Goal: Task Accomplishment & Management: Complete application form

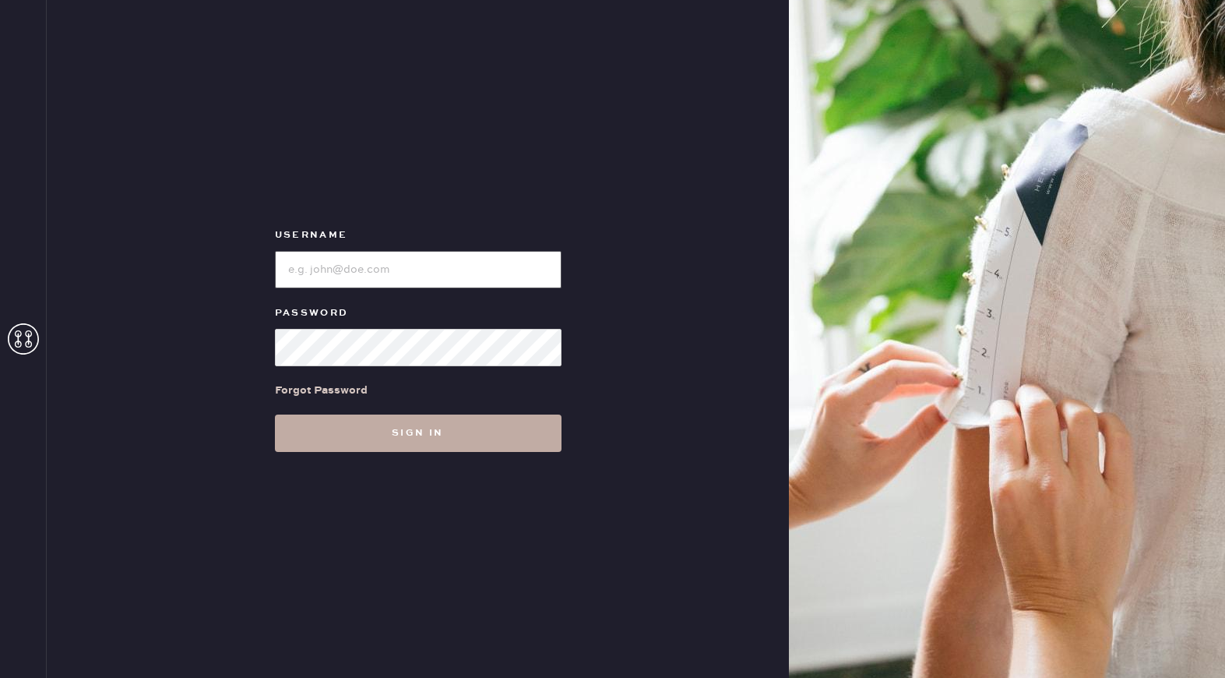
type input "reformationuppereastside"
click at [396, 431] on button "Sign in" at bounding box center [418, 432] width 287 height 37
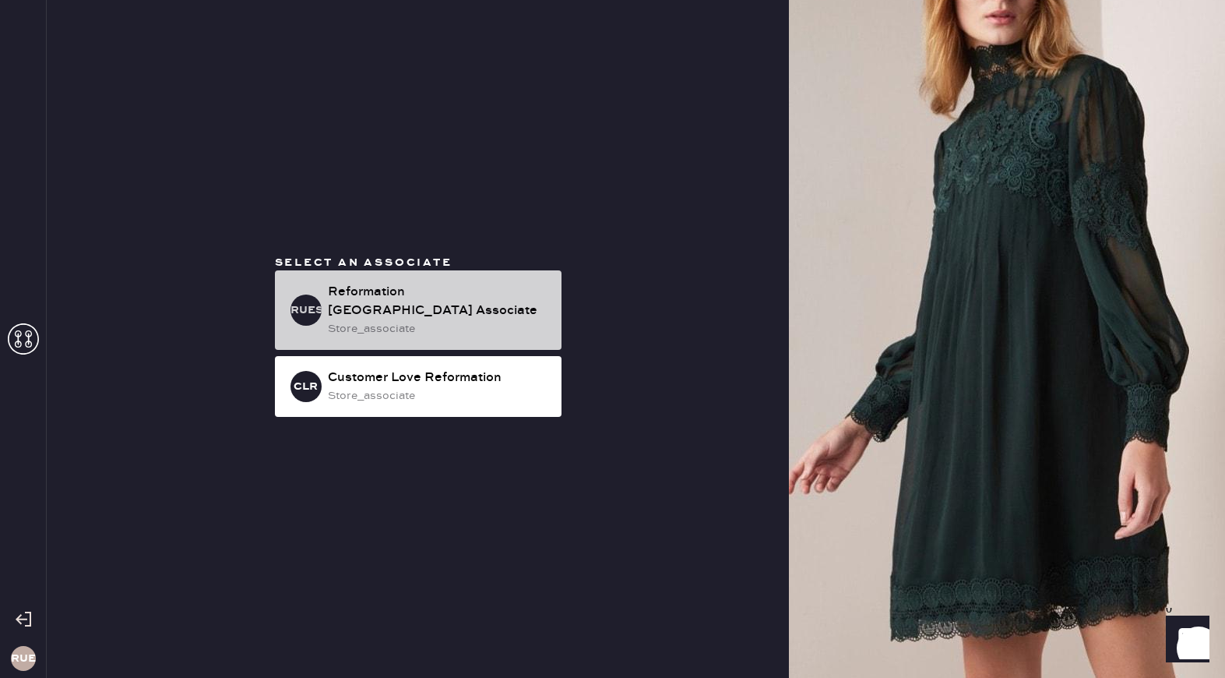
click at [381, 321] on div "store_associate" at bounding box center [438, 328] width 221 height 17
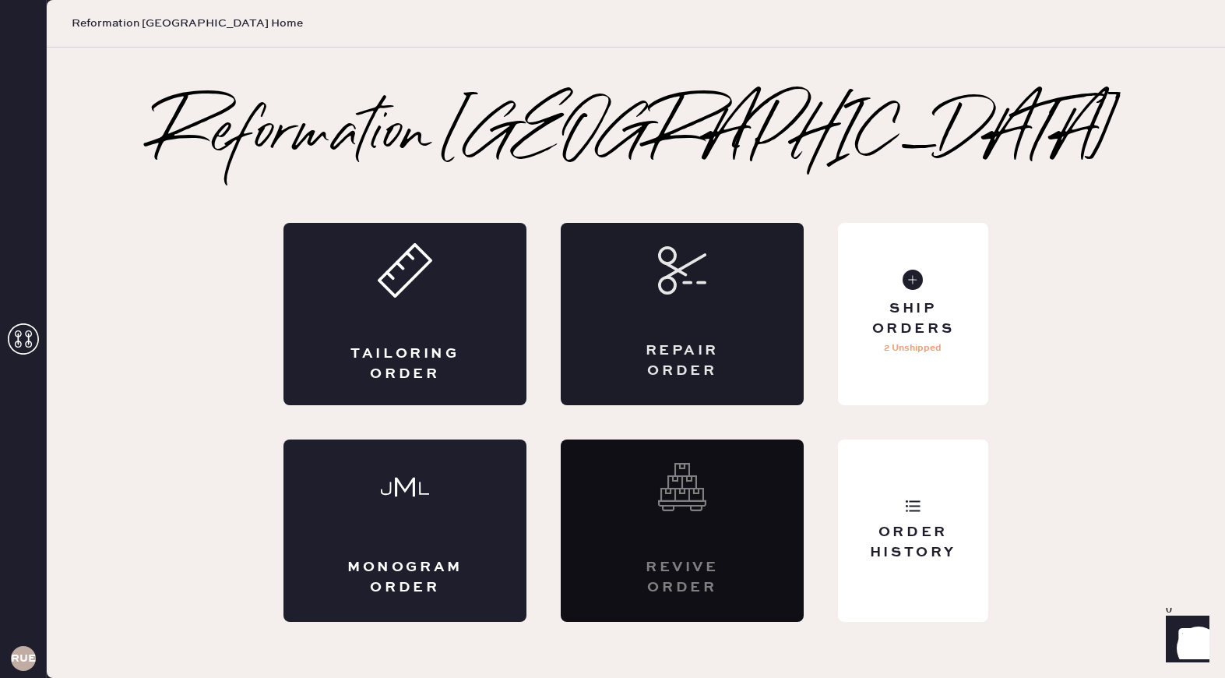
click at [749, 297] on div "Repair Order" at bounding box center [682, 314] width 243 height 182
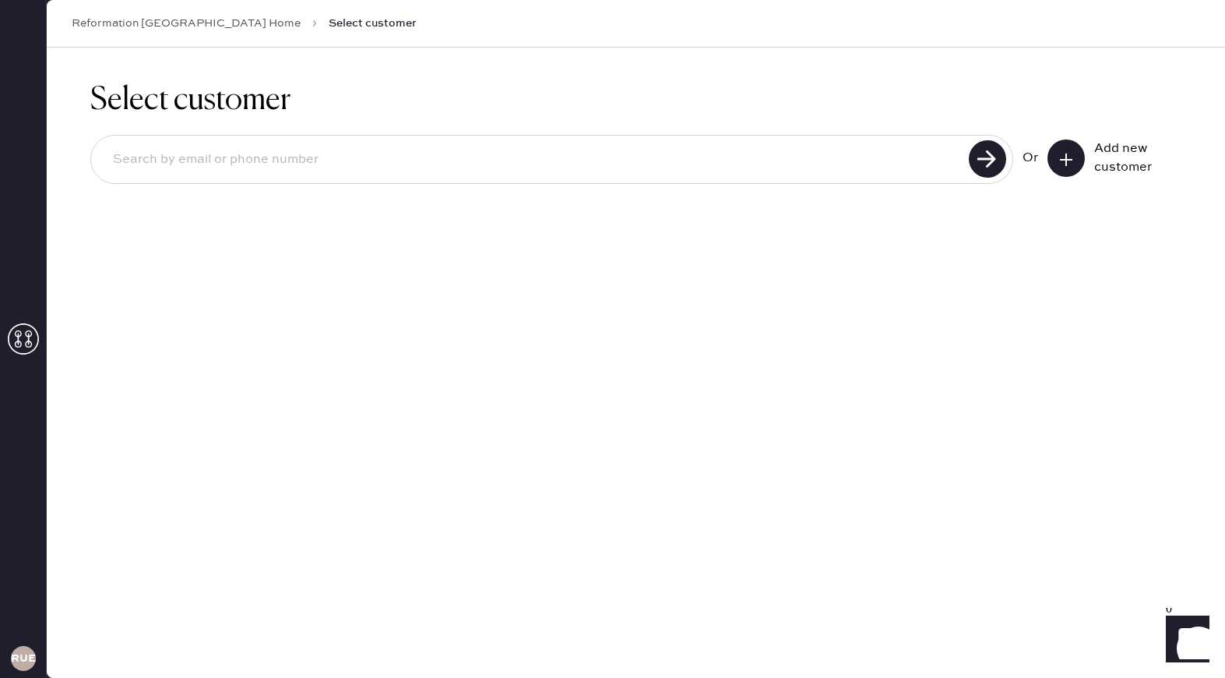
click at [1053, 166] on button at bounding box center [1066, 157] width 37 height 37
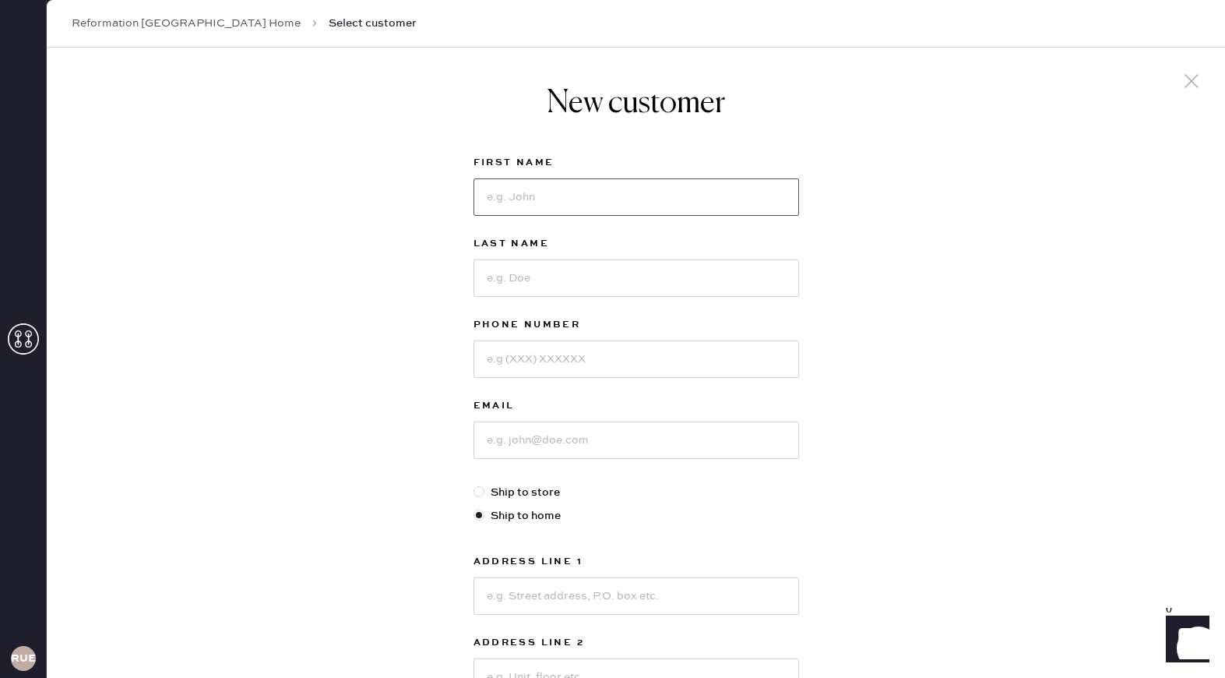
click at [732, 203] on input at bounding box center [637, 196] width 326 height 37
type input "[PERSON_NAME]"
click at [654, 280] on input at bounding box center [637, 277] width 326 height 37
type input "[PERSON_NAME]"
click at [586, 358] on input at bounding box center [637, 358] width 326 height 37
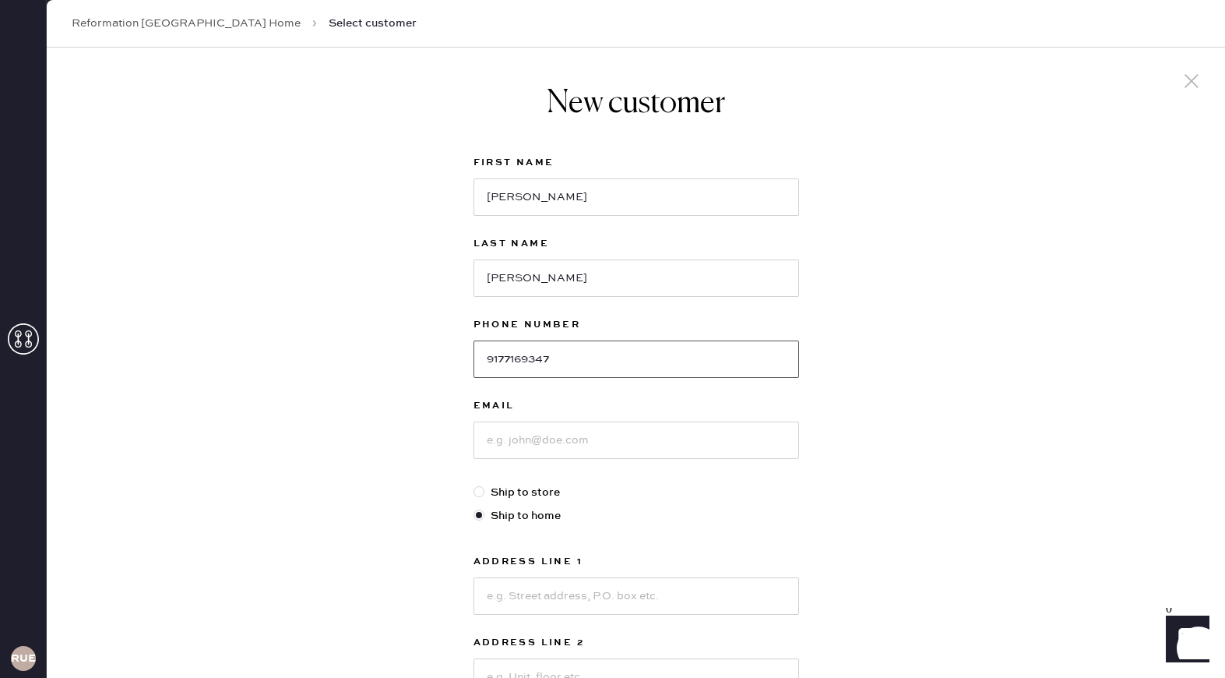
type input "9177169347"
click at [527, 452] on input at bounding box center [637, 439] width 326 height 37
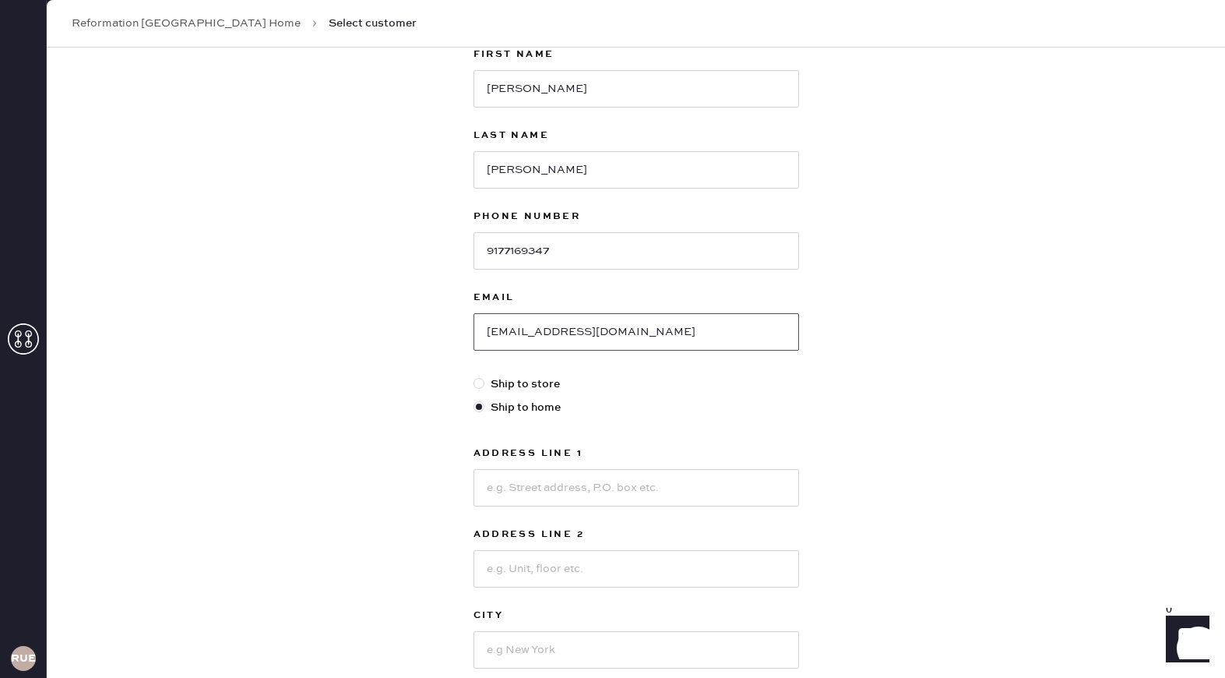
scroll to position [111, 0]
type input "[EMAIL_ADDRESS][DOMAIN_NAME]"
click at [497, 488] on input at bounding box center [637, 484] width 326 height 37
type input "[STREET_ADDRESS]"
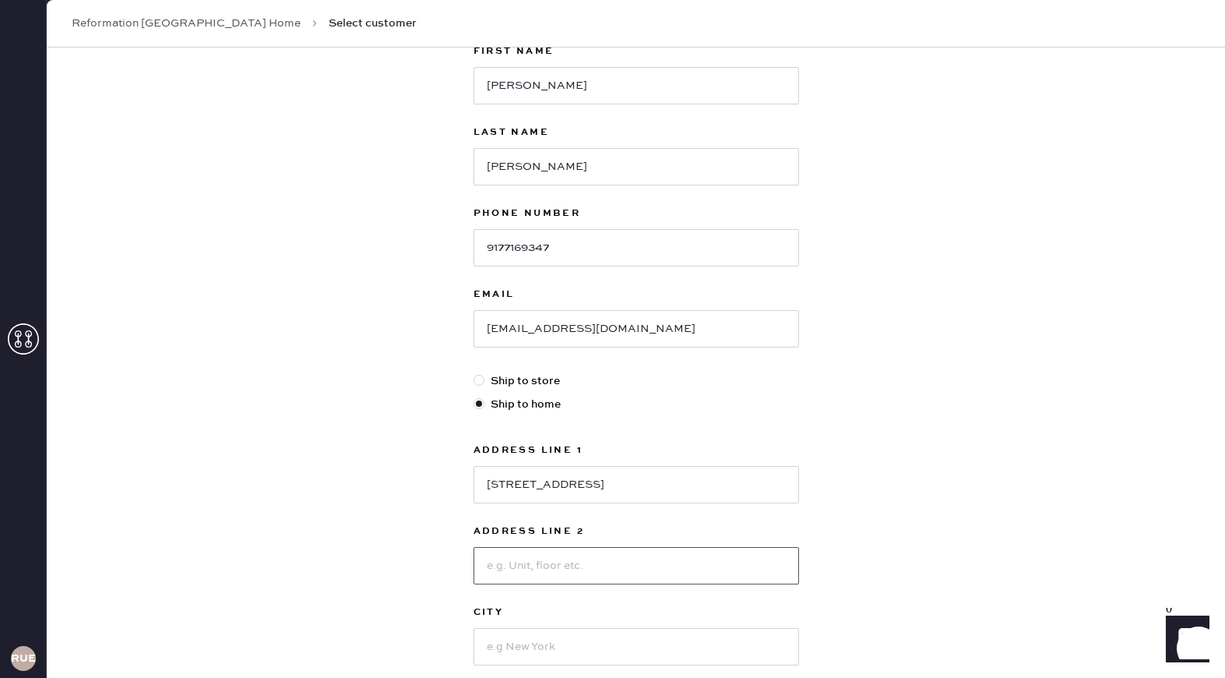
click at [505, 567] on input at bounding box center [637, 565] width 326 height 37
type input "Apt.15H"
click at [495, 647] on input at bounding box center [637, 646] width 326 height 37
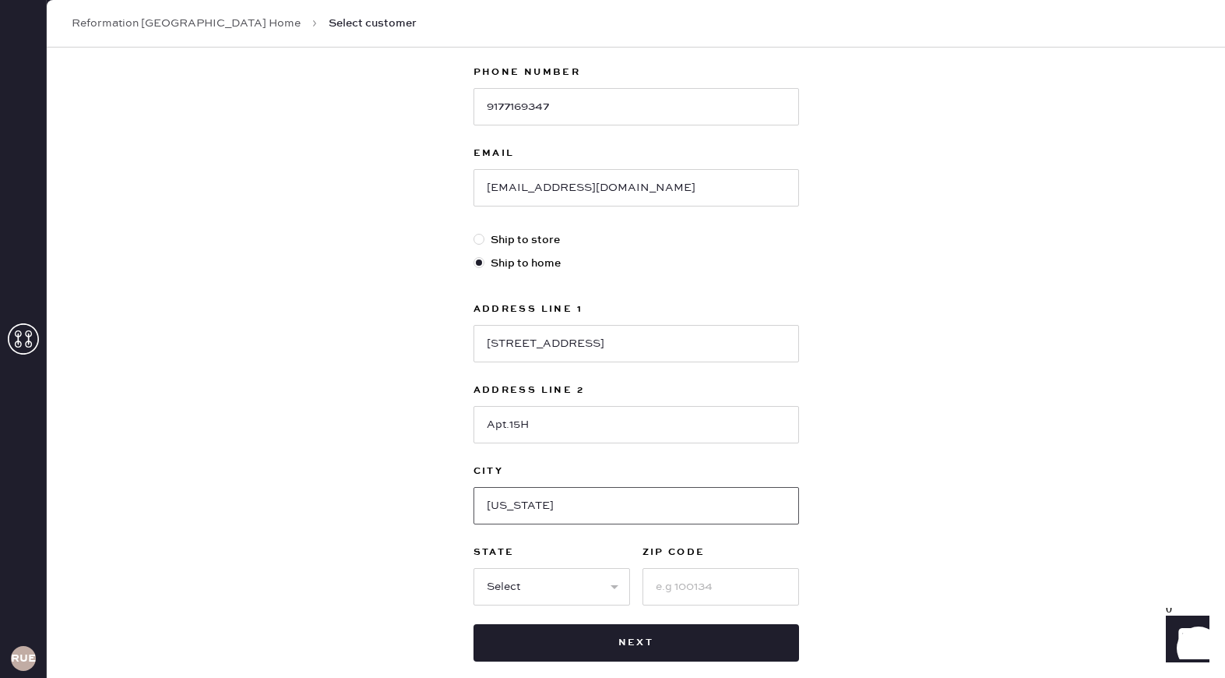
scroll to position [262, 0]
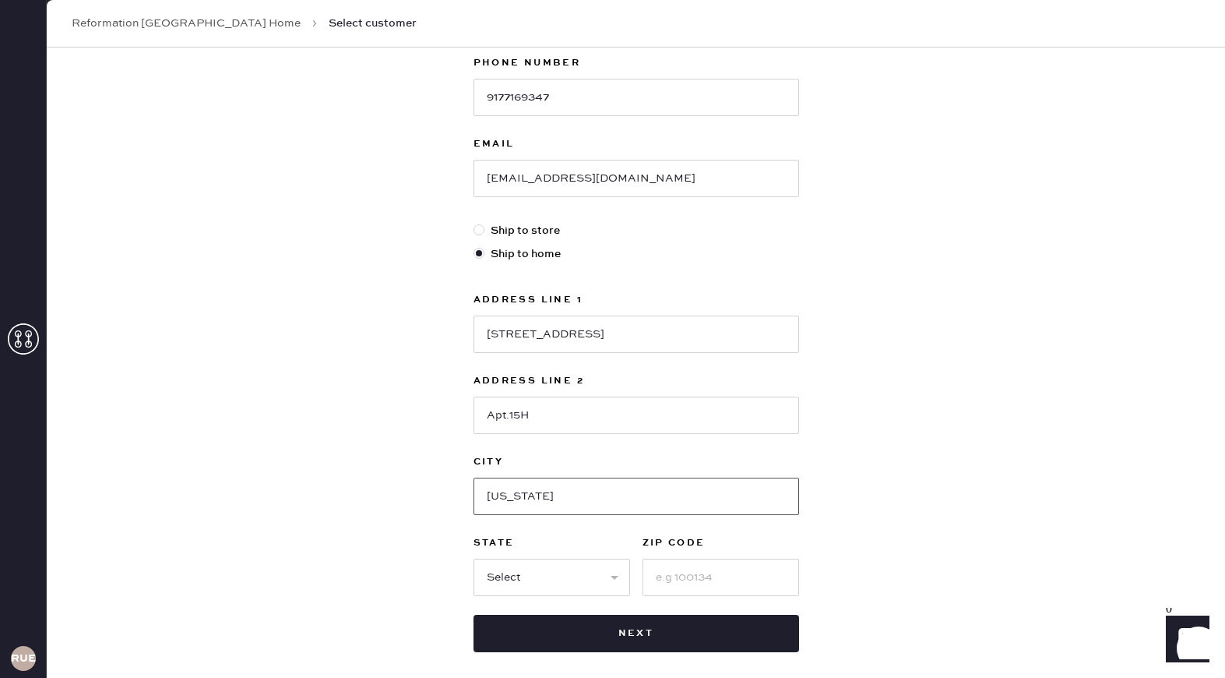
type input "[US_STATE]"
click at [513, 578] on select "Select AK AL AR AZ CA CO CT [GEOGRAPHIC_DATA] DE FL [GEOGRAPHIC_DATA] HI [GEOGR…" at bounding box center [552, 577] width 157 height 37
select select "NY"
click at [684, 579] on input at bounding box center [721, 577] width 157 height 37
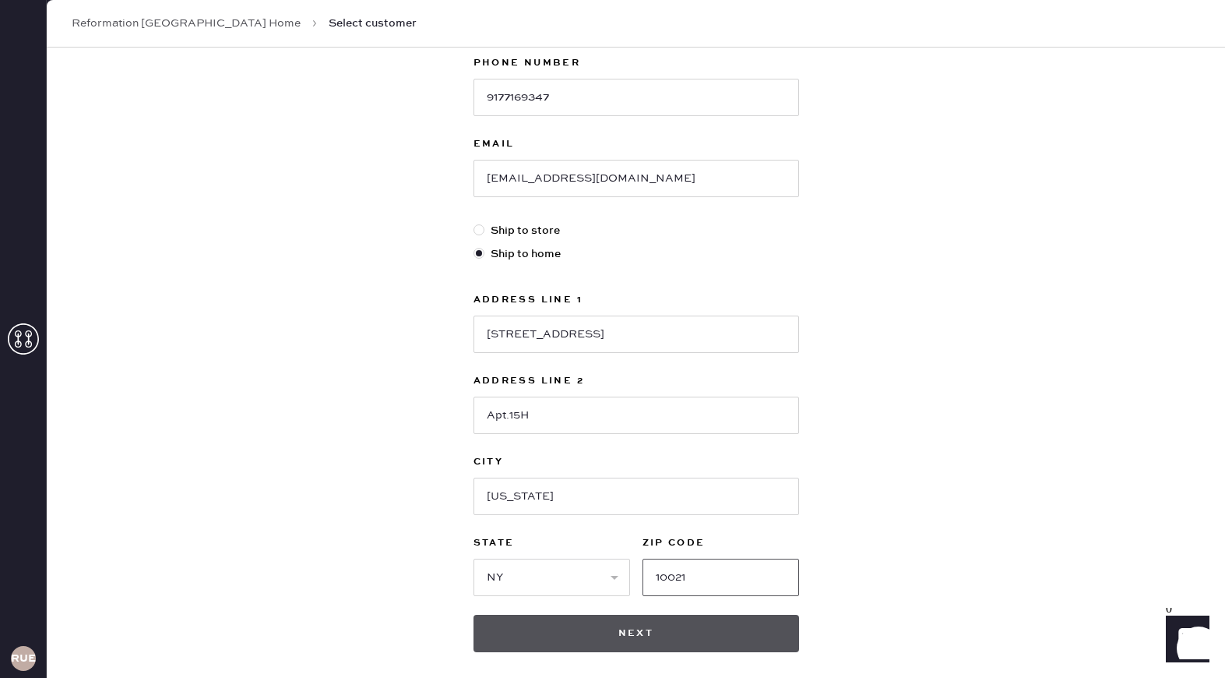
type input "10021"
click at [616, 640] on button "Next" at bounding box center [637, 633] width 326 height 37
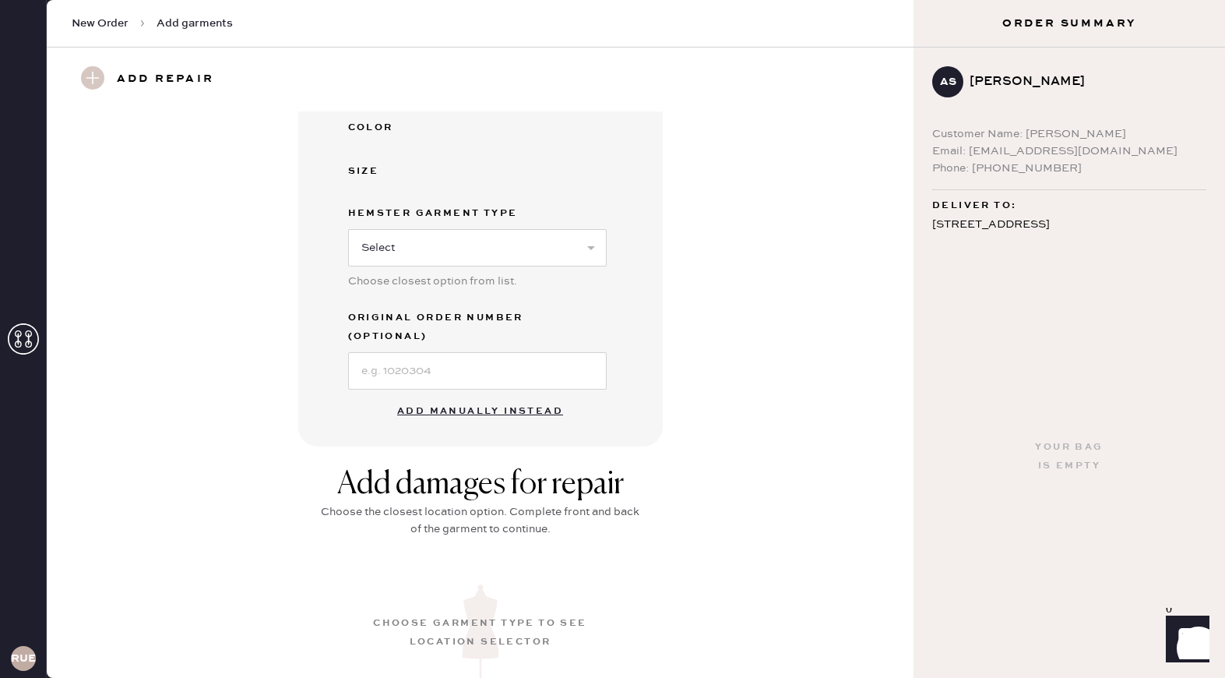
click at [432, 396] on button "Add manually instead" at bounding box center [480, 411] width 185 height 31
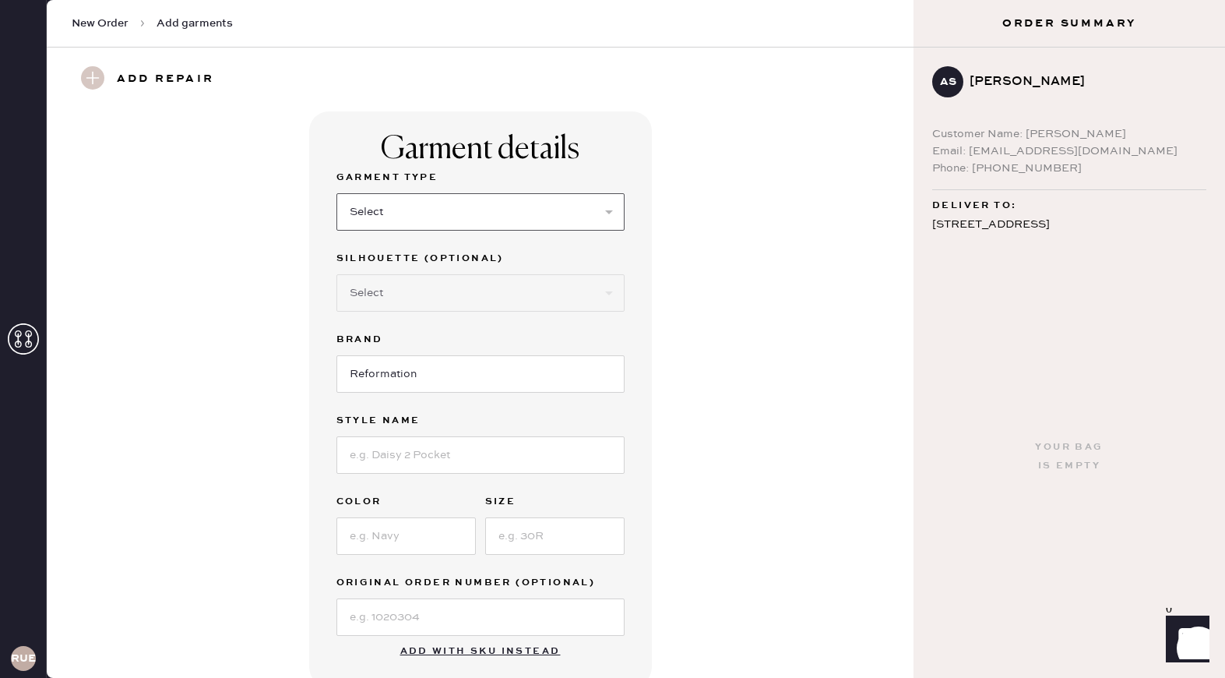
click at [435, 219] on select "Select Basic Skirt Jeans Leggings Pants Shorts Basic Sleeved Dress Basic Sleeve…" at bounding box center [481, 211] width 288 height 37
select select "31"
click at [434, 288] on select "Select Other" at bounding box center [481, 292] width 288 height 37
click at [425, 382] on input "Reformation" at bounding box center [481, 373] width 288 height 37
click at [426, 450] on input at bounding box center [481, 454] width 288 height 37
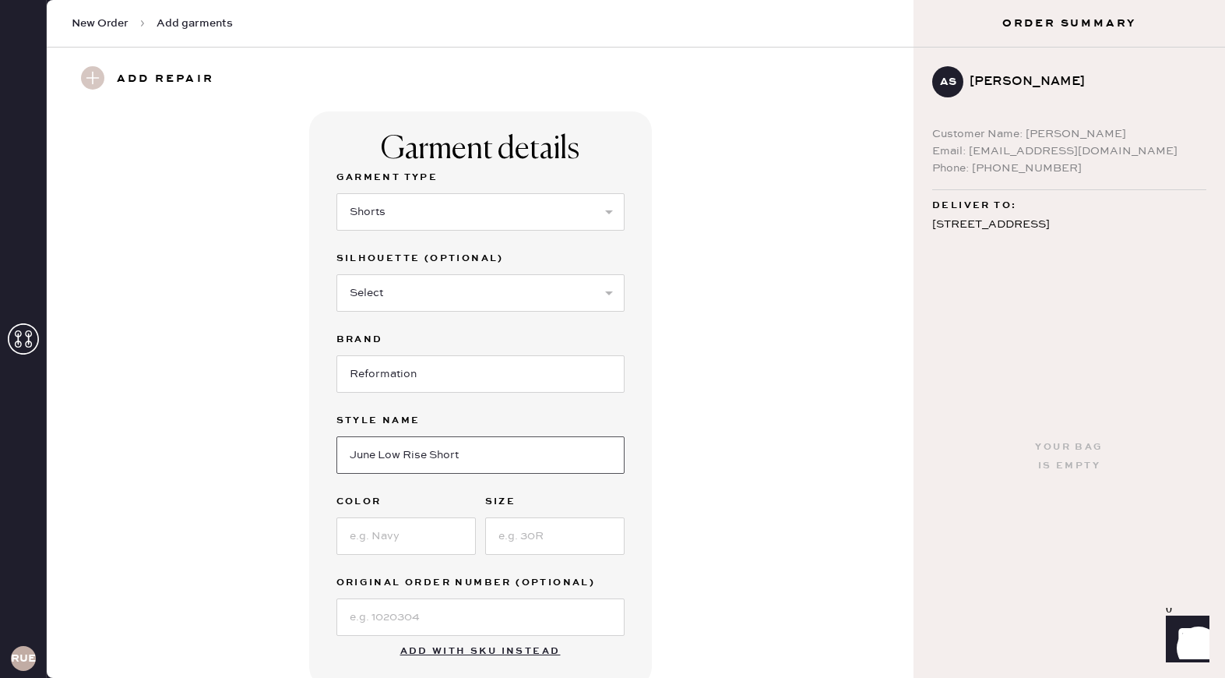
type input "June Low Rise Short"
click at [421, 538] on input at bounding box center [406, 535] width 139 height 37
type input "White"
click at [519, 540] on input at bounding box center [554, 535] width 139 height 37
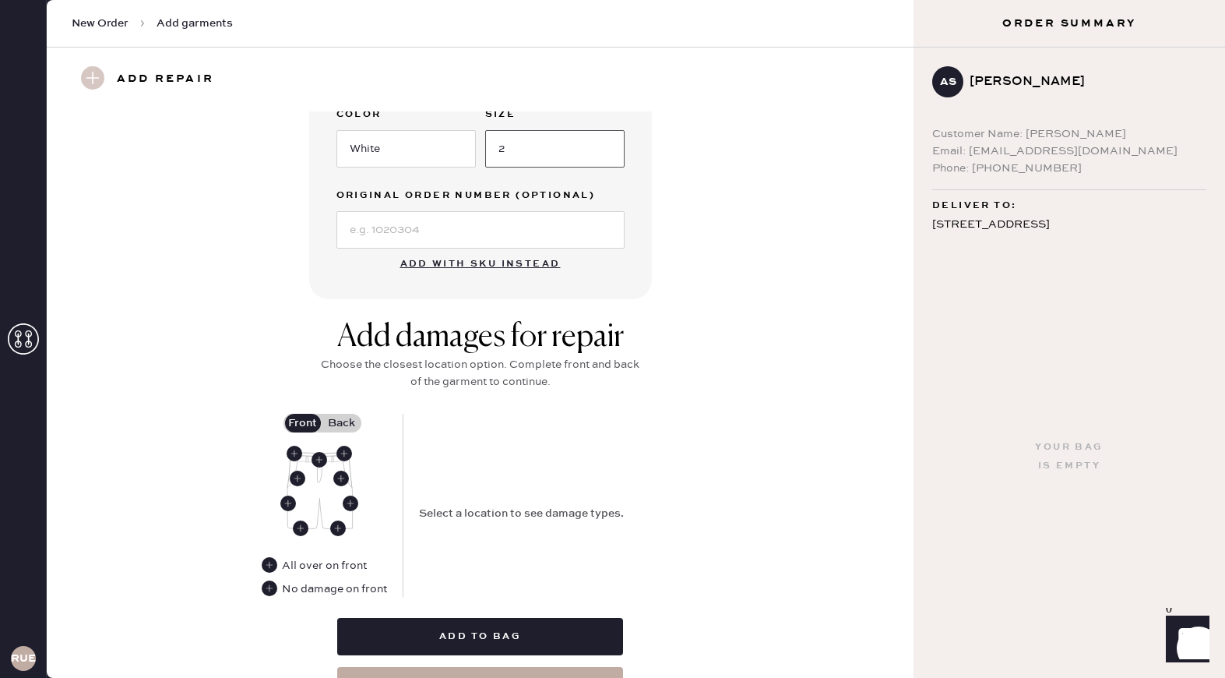
scroll to position [391, 0]
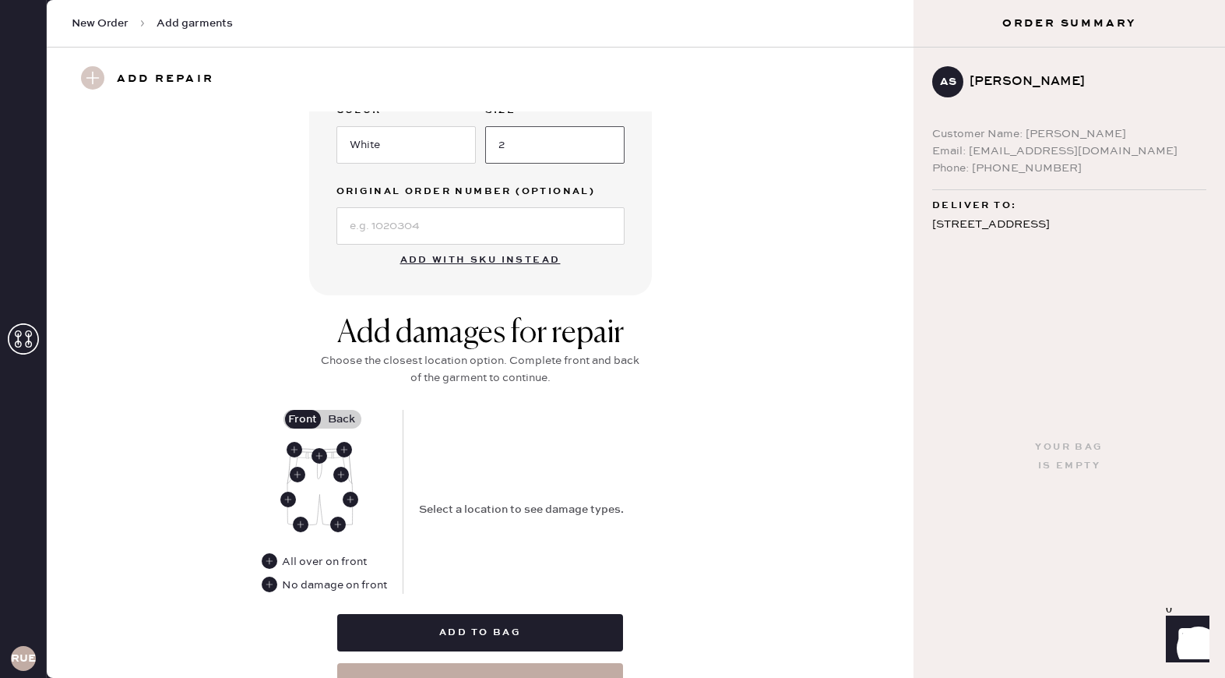
type input "2"
click at [308, 385] on div "Add damages for repair Choose the closest location option. Complete front and b…" at bounding box center [480, 508] width 811 height 386
click at [269, 587] on use at bounding box center [270, 585] width 16 height 16
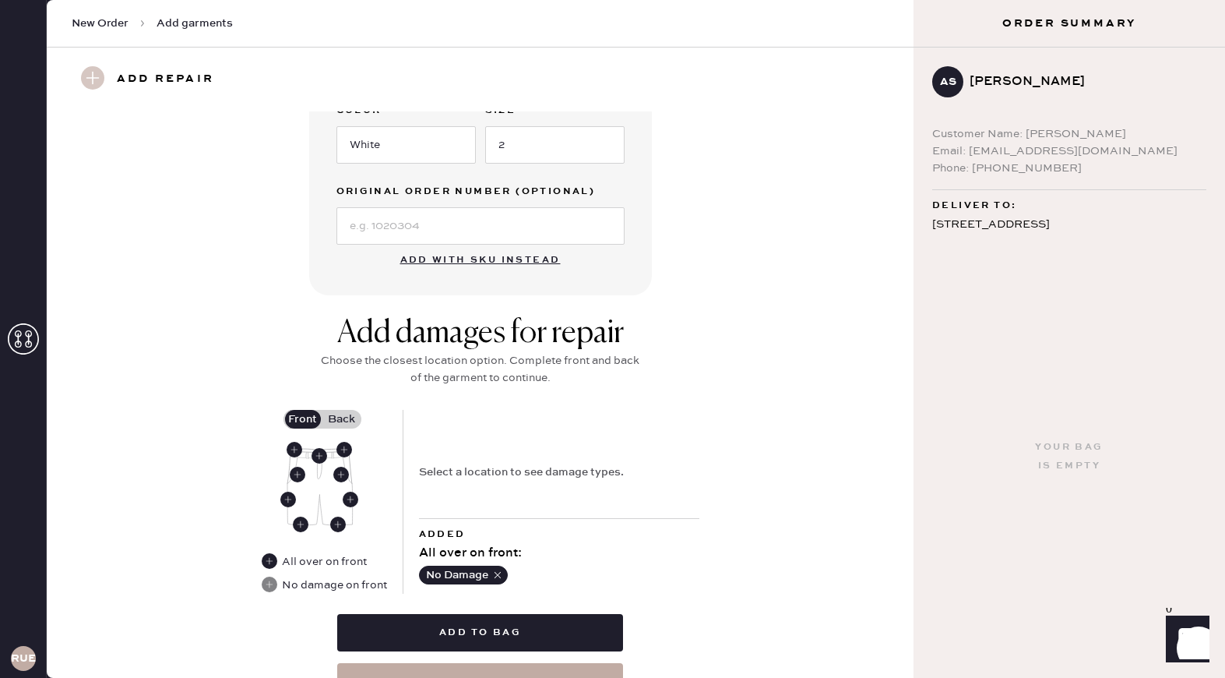
click at [341, 425] on label "Back" at bounding box center [342, 419] width 39 height 19
click at [342, 419] on input "Back" at bounding box center [342, 419] width 0 height 0
click at [317, 460] on use at bounding box center [320, 456] width 16 height 16
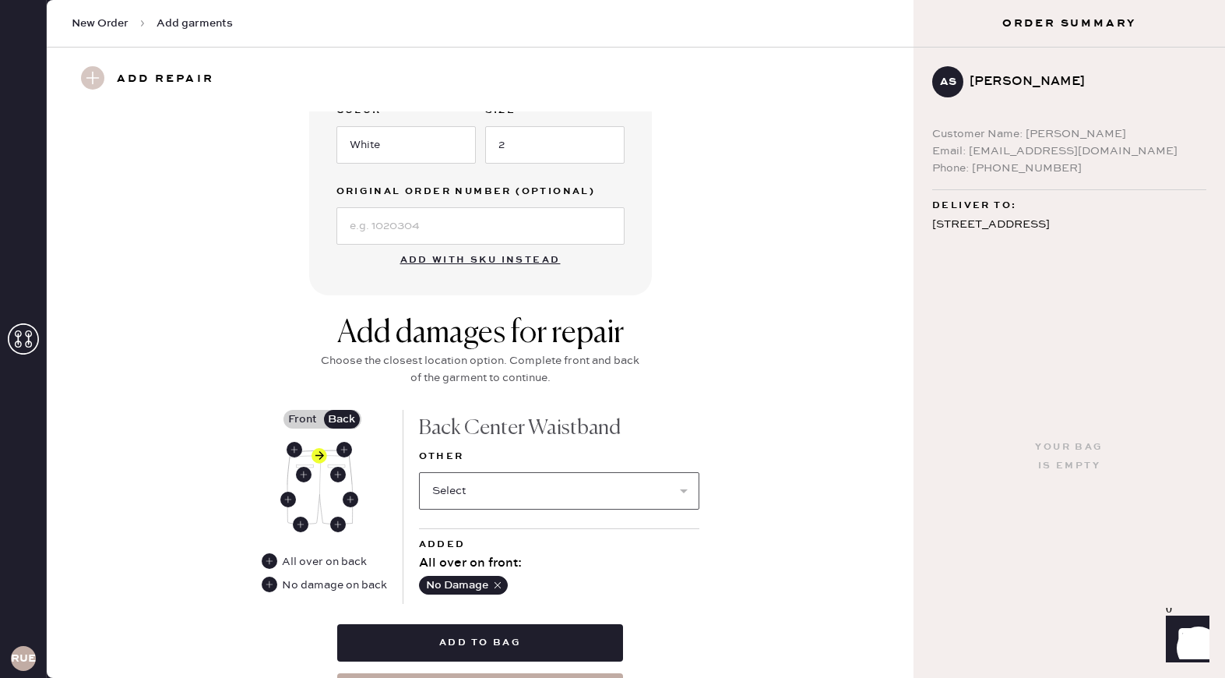
click at [485, 500] on select "Select Broken / Ripped Hem Broken Beads Broken Belt Loop Broken Button Broken E…" at bounding box center [559, 490] width 280 height 37
select select "1322"
select select
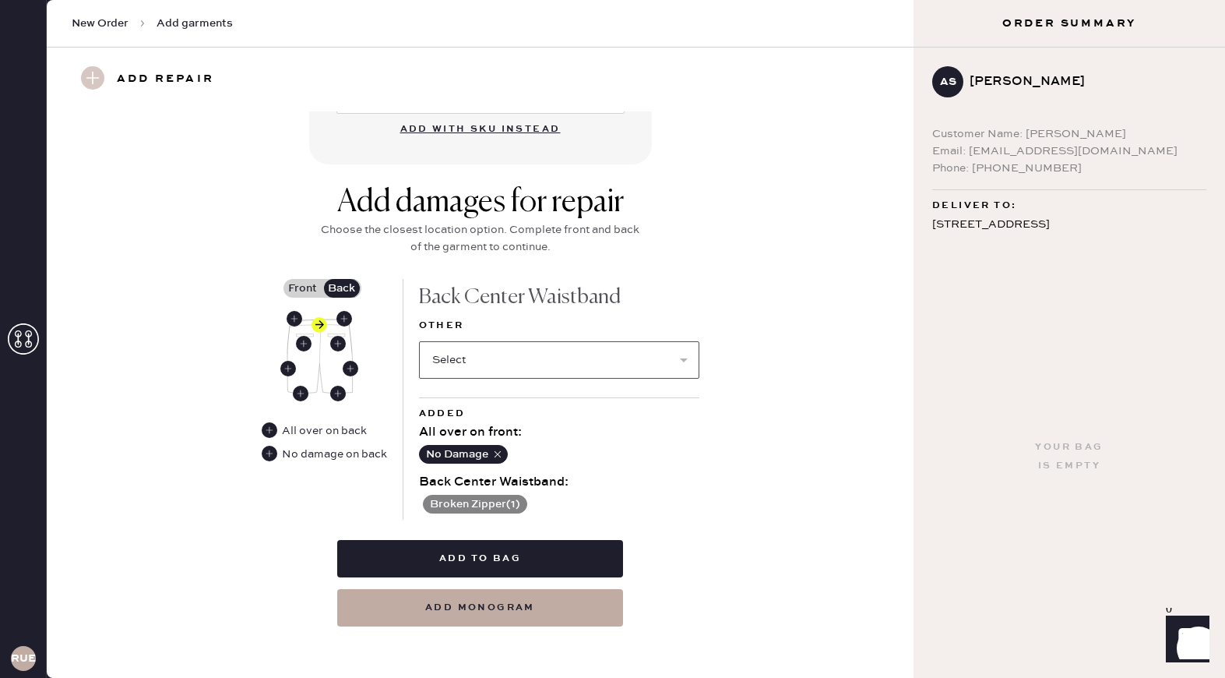
scroll to position [527, 0]
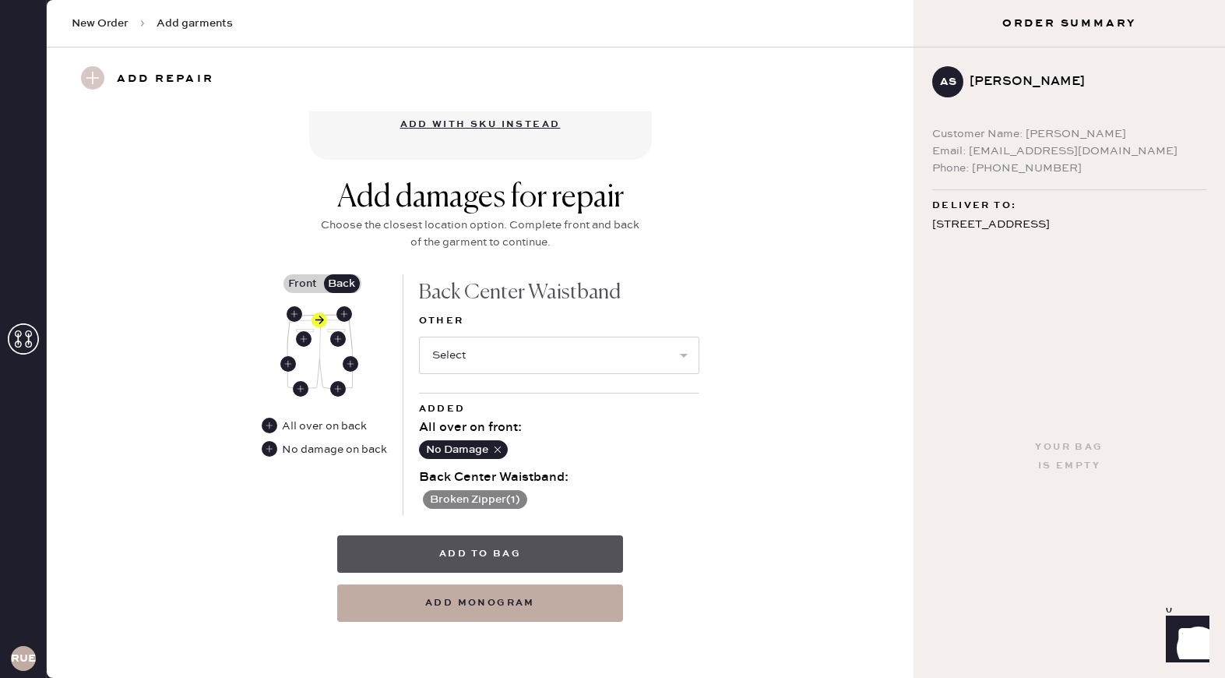
click at [576, 541] on button "Add to bag" at bounding box center [480, 553] width 286 height 37
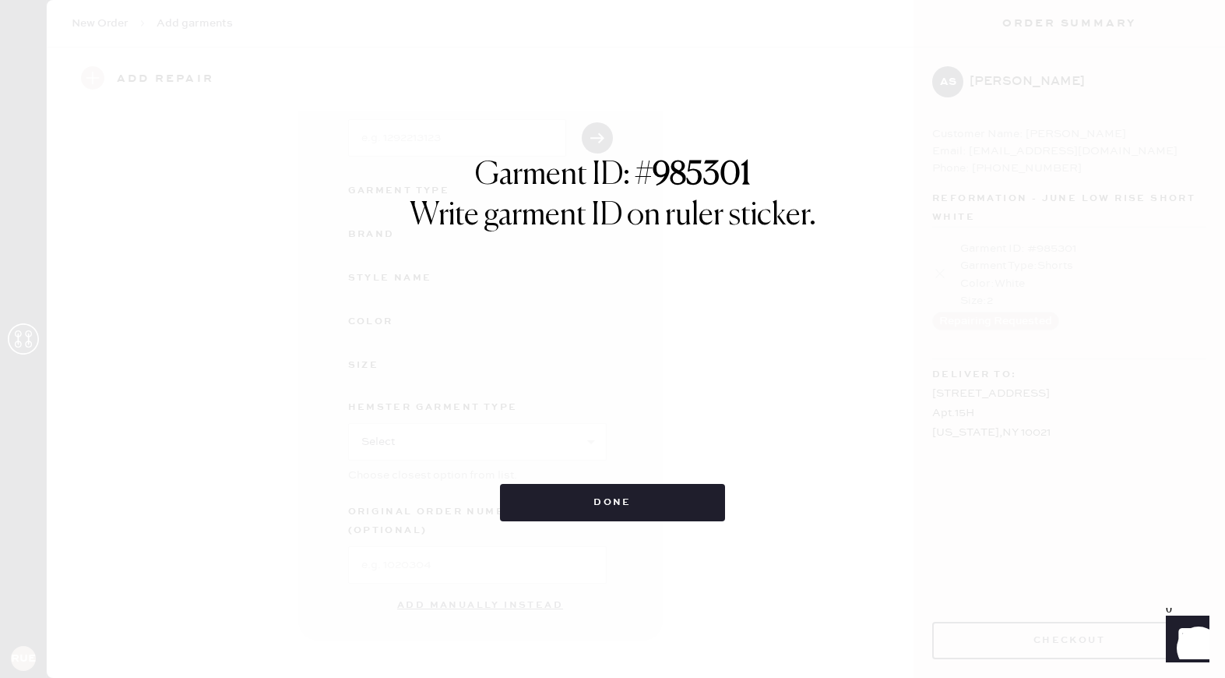
scroll to position [89, 0]
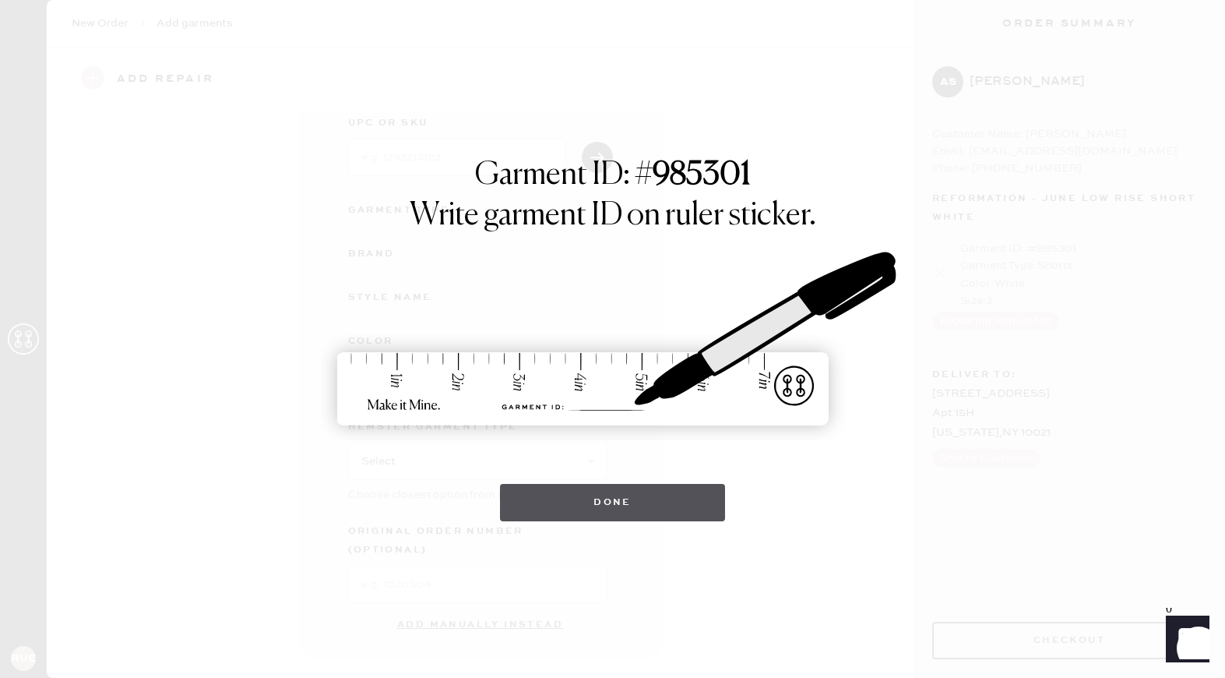
click at [579, 506] on button "Done" at bounding box center [612, 502] width 225 height 37
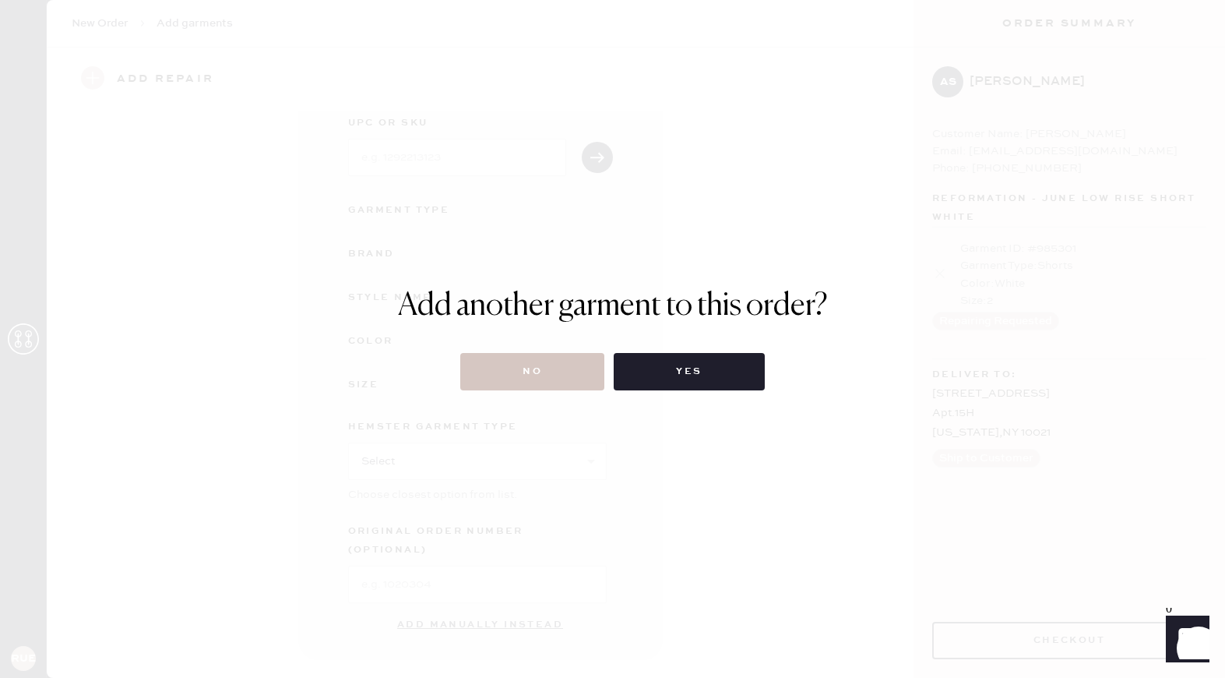
drag, startPoint x: 553, startPoint y: 372, endPoint x: 548, endPoint y: 397, distance: 25.4
click at [553, 374] on button "No" at bounding box center [532, 371] width 144 height 37
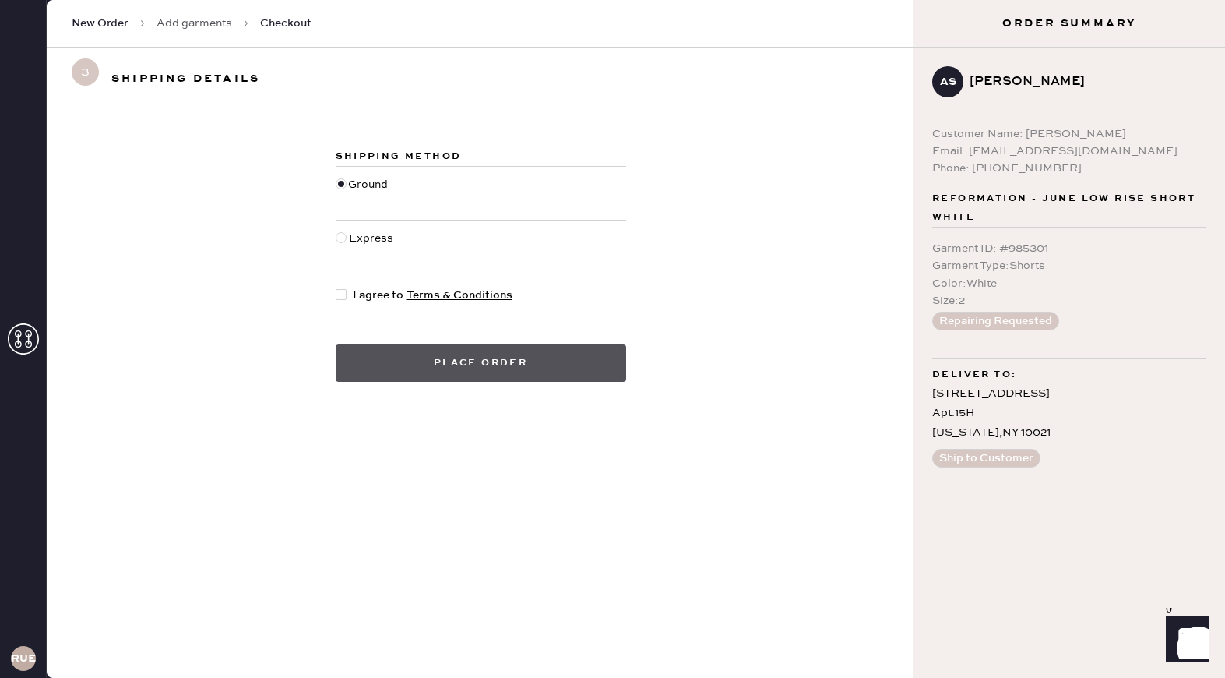
click at [526, 365] on button "Place order" at bounding box center [481, 362] width 291 height 37
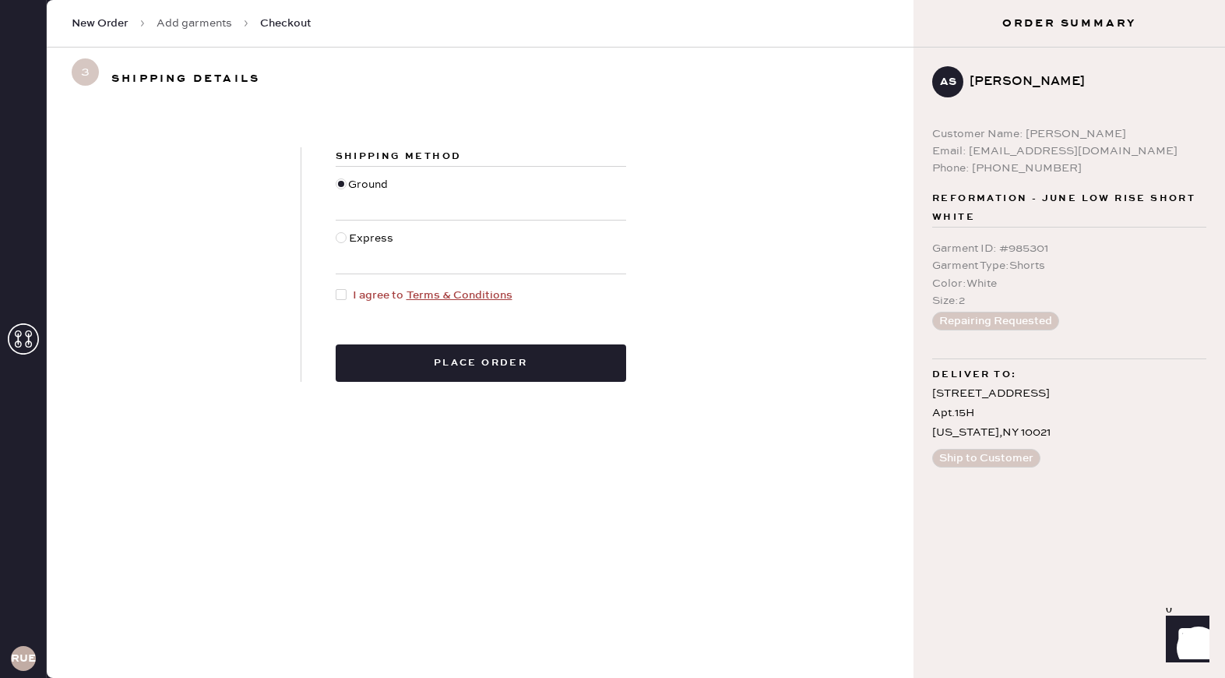
click at [348, 301] on div at bounding box center [344, 295] width 17 height 17
click at [337, 287] on input "I agree to Terms & Conditions" at bounding box center [336, 287] width 1 height 1
checkbox input "true"
click at [381, 359] on button "Place order" at bounding box center [481, 362] width 291 height 37
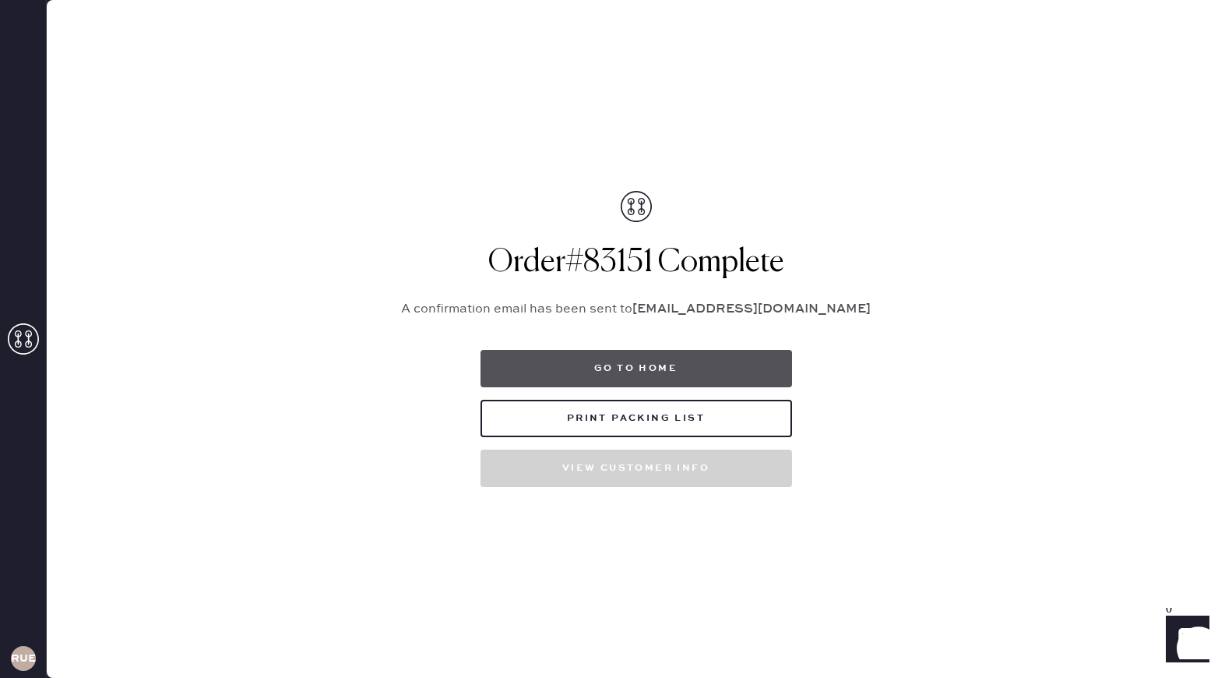
click at [640, 367] on button "Go to home" at bounding box center [637, 368] width 312 height 37
